Goal: Check status: Check status

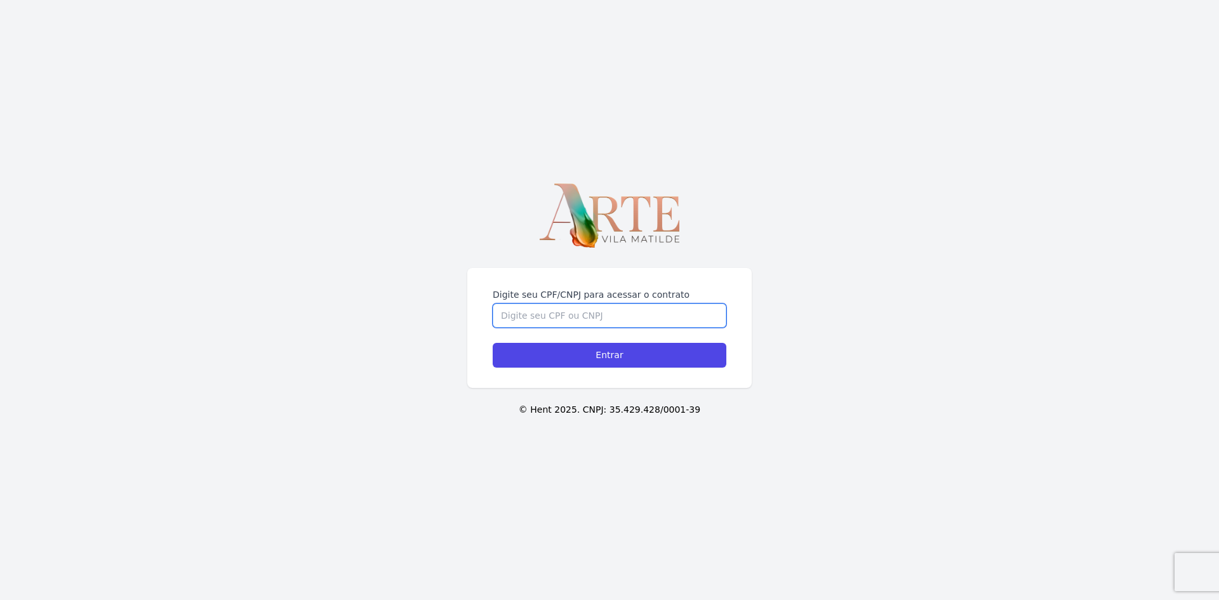
click at [640, 322] on input "Digite seu CPF/CNPJ para acessar o contrato" at bounding box center [610, 315] width 234 height 24
type input "29396259802"
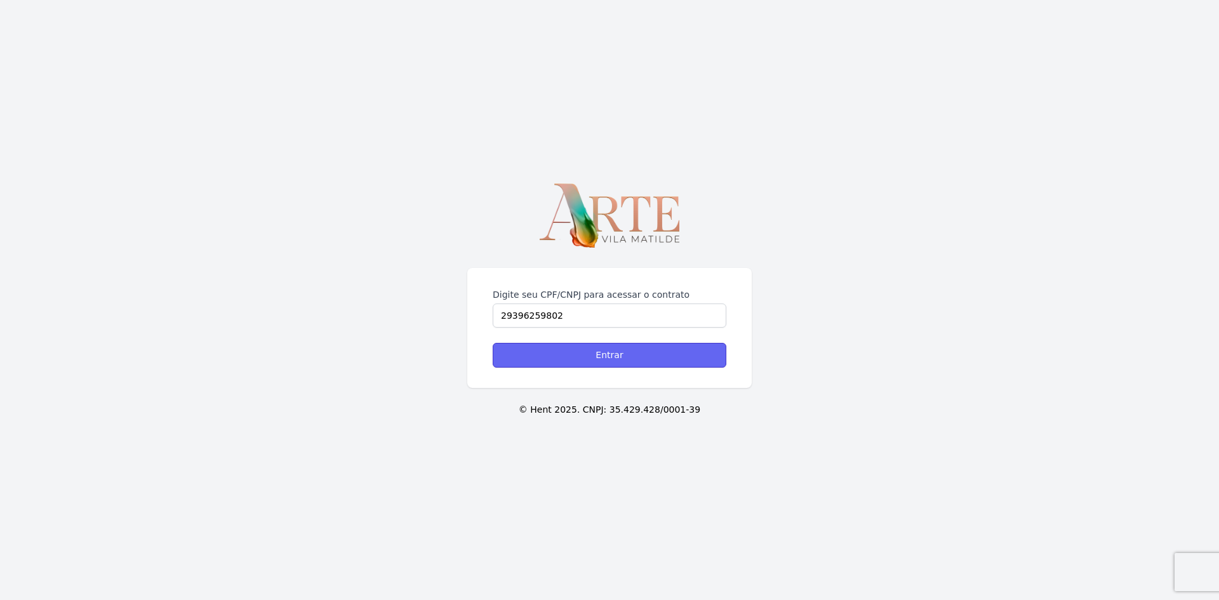
click at [574, 364] on input "Entrar" at bounding box center [610, 355] width 234 height 25
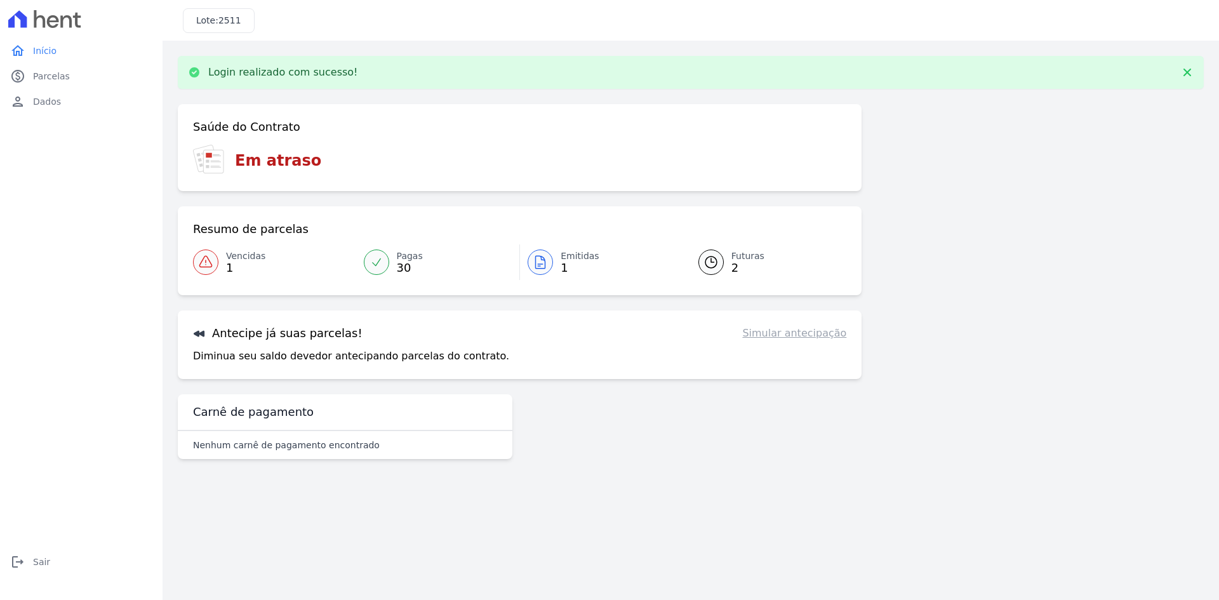
drag, startPoint x: 286, startPoint y: 173, endPoint x: 293, endPoint y: 183, distance: 11.8
click at [286, 174] on div "Em atraso" at bounding box center [519, 160] width 653 height 31
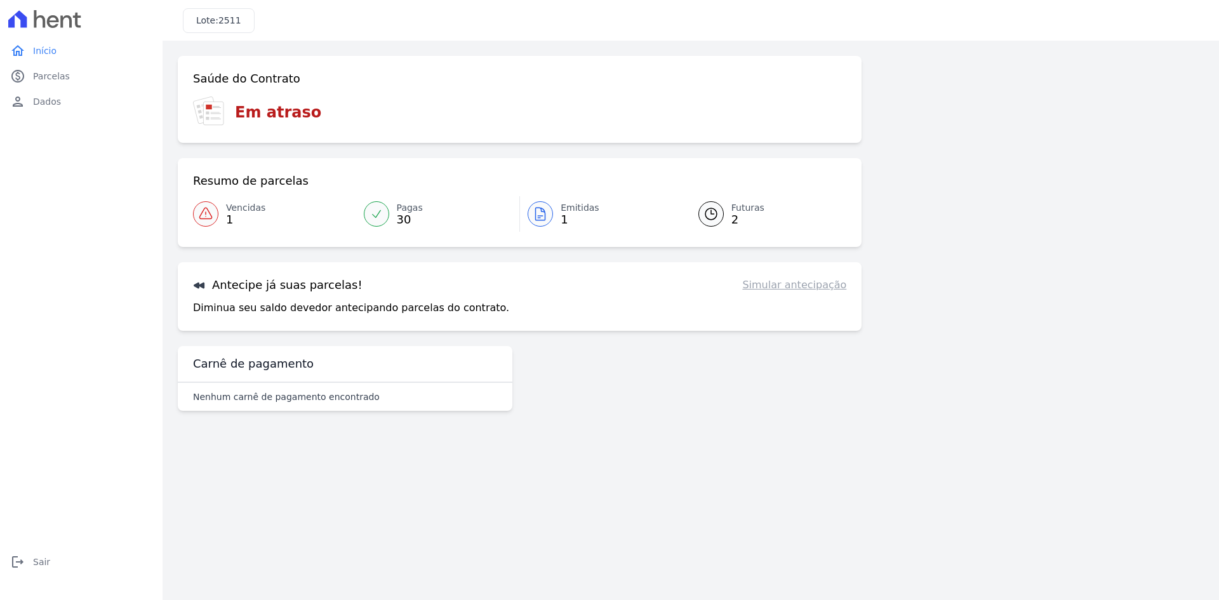
click at [397, 223] on span "30" at bounding box center [410, 220] width 26 height 10
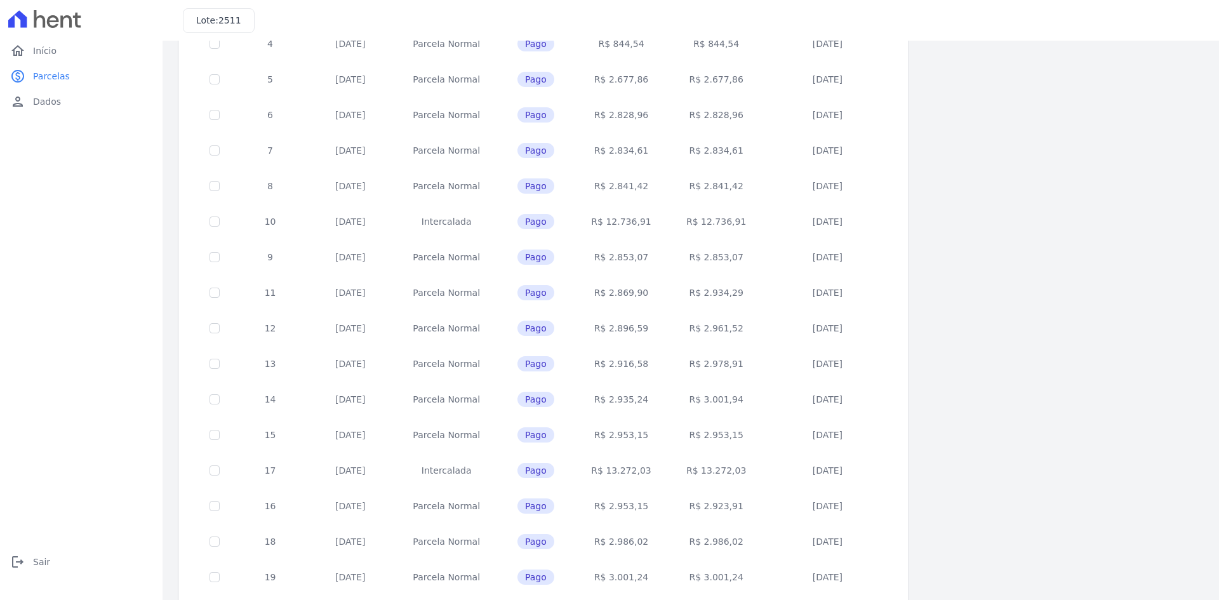
scroll to position [358, 0]
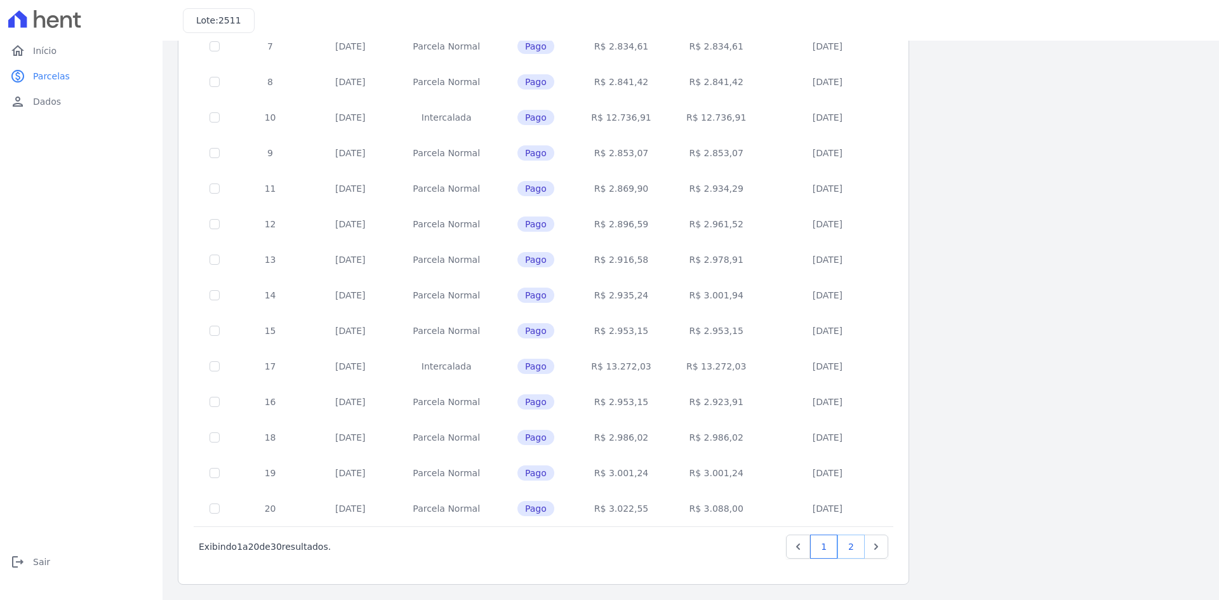
click at [854, 547] on link "2" at bounding box center [850, 546] width 27 height 24
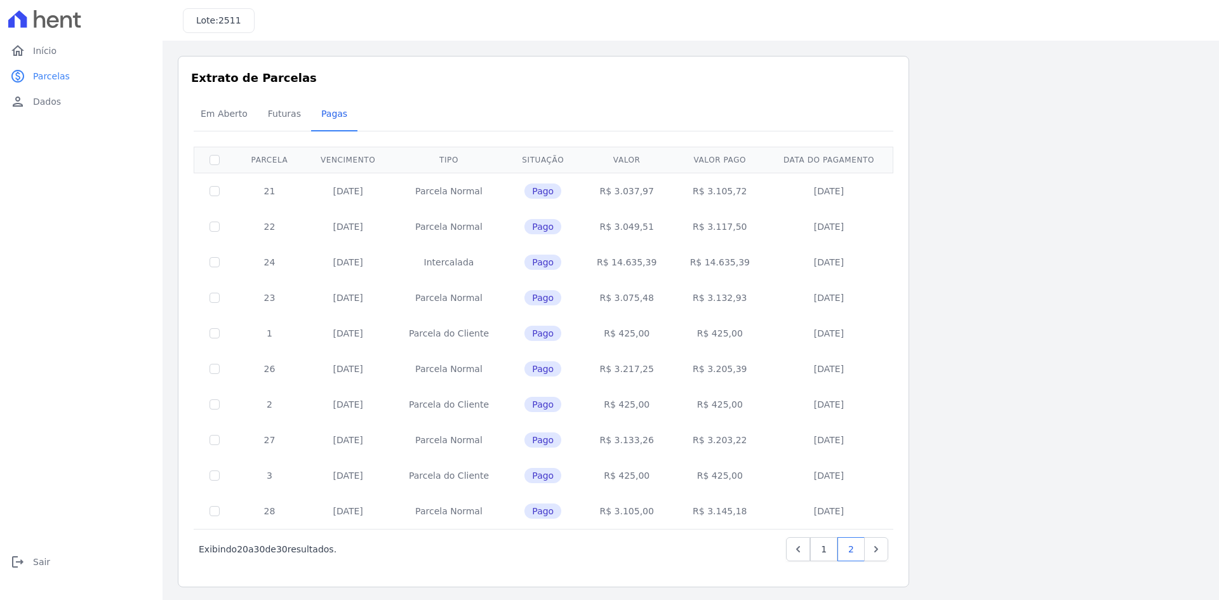
scroll to position [3, 0]
click at [36, 50] on span "Início" at bounding box center [44, 50] width 23 height 13
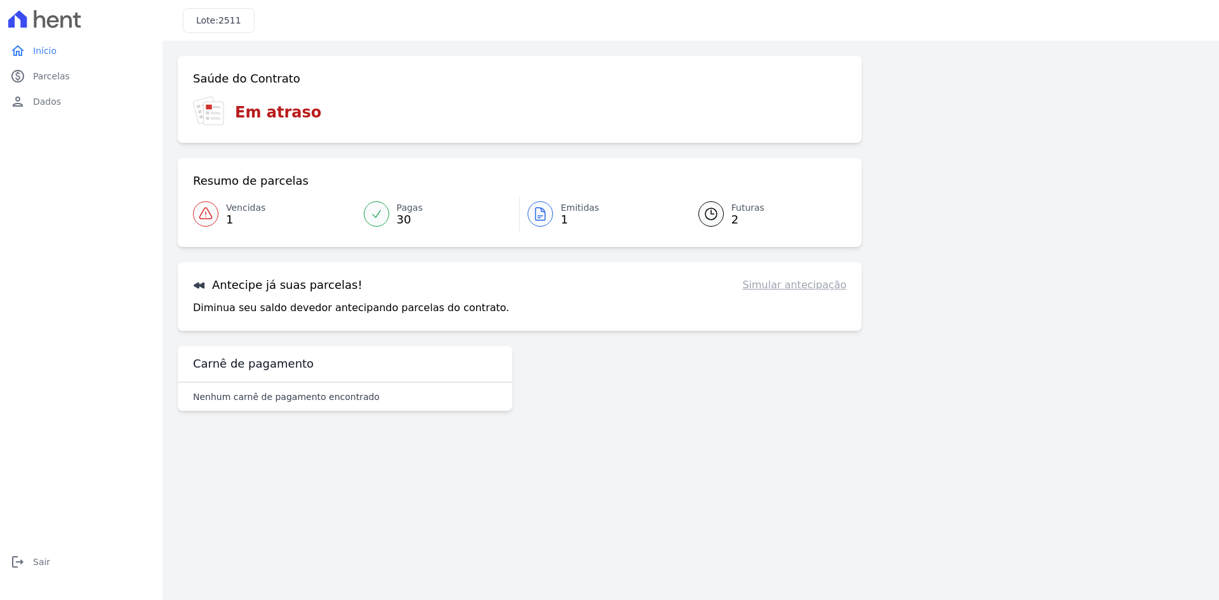
click at [206, 212] on icon at bounding box center [205, 213] width 15 height 15
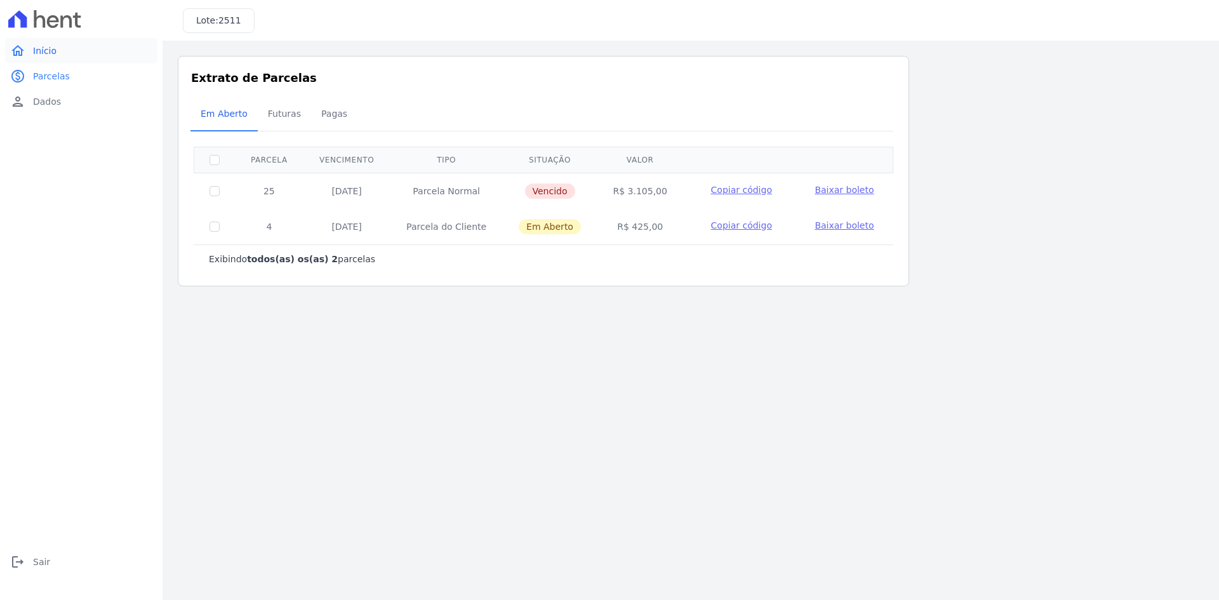
click at [43, 51] on span "Início" at bounding box center [44, 50] width 23 height 13
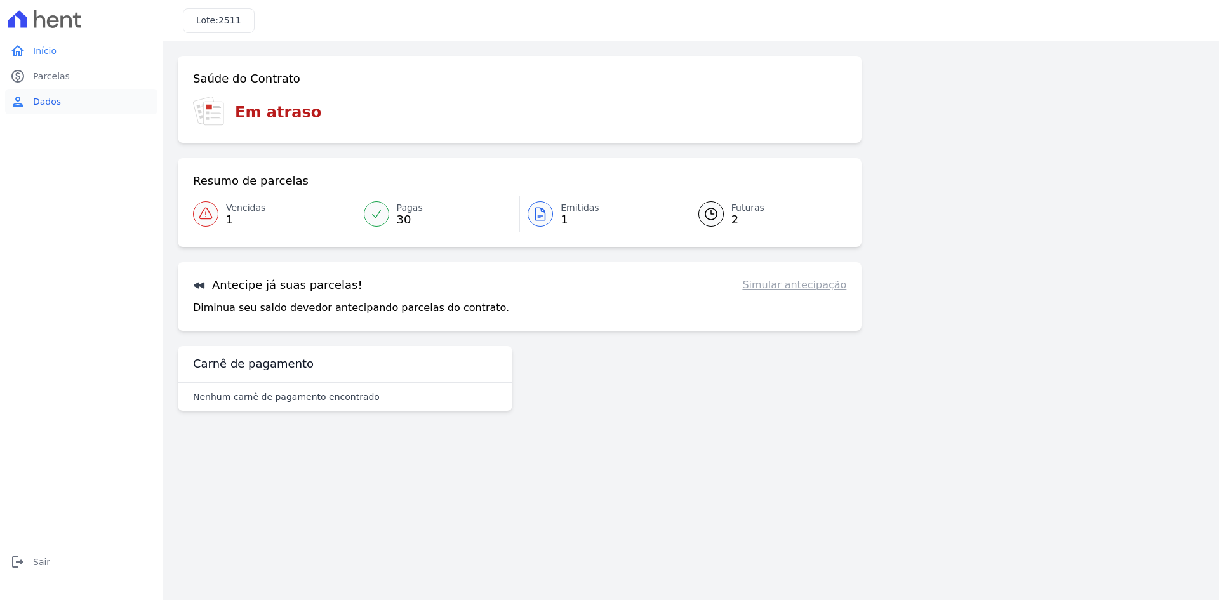
click at [40, 107] on span "Dados" at bounding box center [47, 101] width 28 height 13
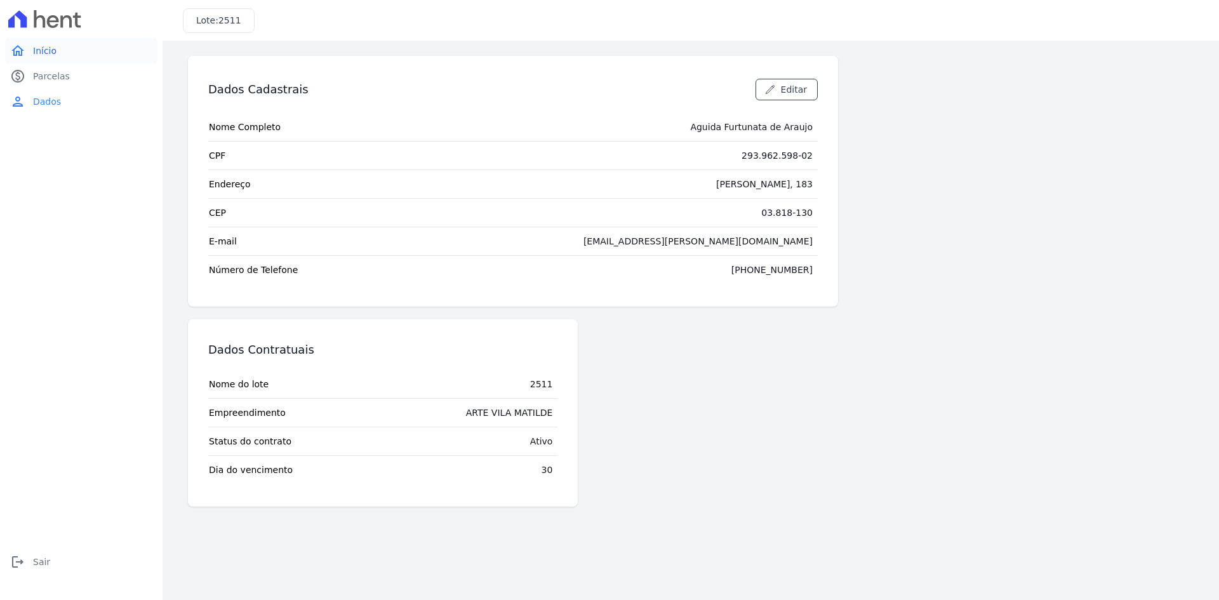
click at [81, 45] on link "home Início" at bounding box center [81, 50] width 152 height 25
